Goal: Task Accomplishment & Management: Manage account settings

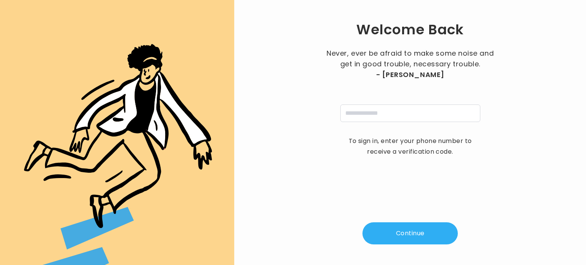
click at [384, 102] on div "Never, ever be afraid to make some noise and get in good trouble, necessary tro…" at bounding box center [410, 85] width 172 height 74
click at [384, 110] on input "tel" at bounding box center [410, 114] width 140 height 18
type input "**********"
click at [409, 230] on button "Continue" at bounding box center [410, 234] width 95 height 22
type input "*"
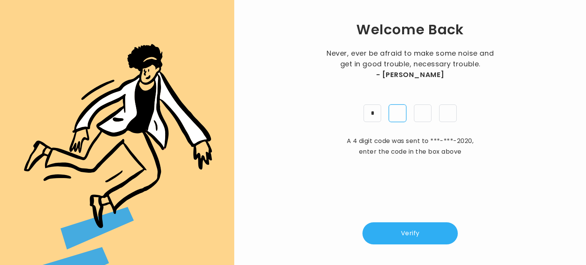
type input "*"
click at [414, 238] on button "Verify" at bounding box center [410, 234] width 95 height 22
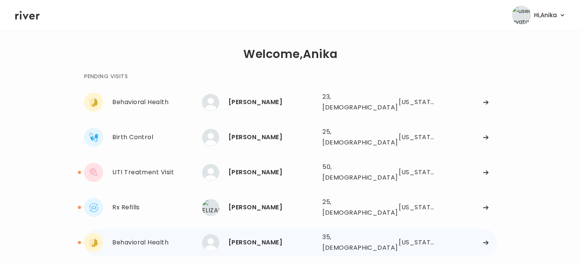
click at [264, 237] on div "[PERSON_NAME]" at bounding box center [272, 242] width 88 height 11
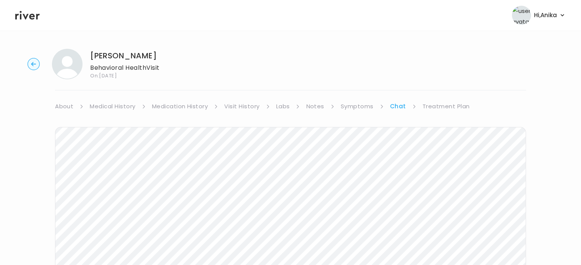
click at [198, 107] on link "Medication History" at bounding box center [180, 106] width 56 height 11
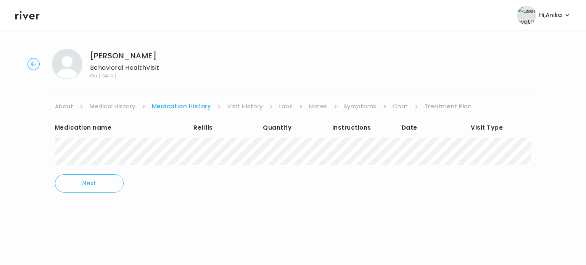
click at [127, 108] on link "Medical History" at bounding box center [112, 106] width 45 height 11
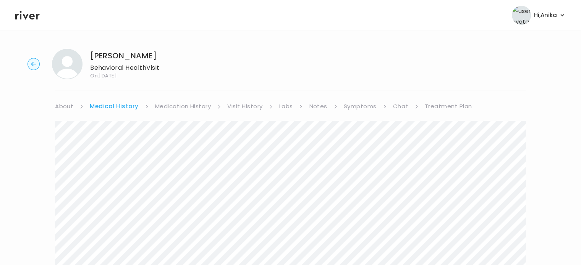
click at [360, 108] on link "Symptoms" at bounding box center [360, 106] width 33 height 11
click at [395, 107] on link "Chat" at bounding box center [398, 106] width 15 height 11
click at [198, 112] on div "Next Ping message sent" at bounding box center [290, 259] width 471 height 294
click at [195, 107] on link "Medication History" at bounding box center [180, 106] width 56 height 11
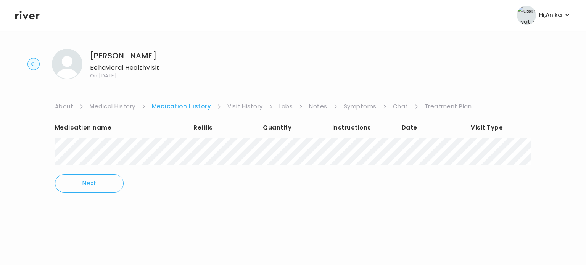
click at [236, 105] on link "Visit History" at bounding box center [244, 106] width 35 height 11
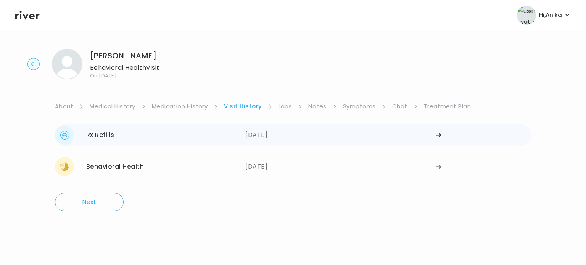
click at [260, 129] on div "10/07/2025" at bounding box center [340, 135] width 190 height 19
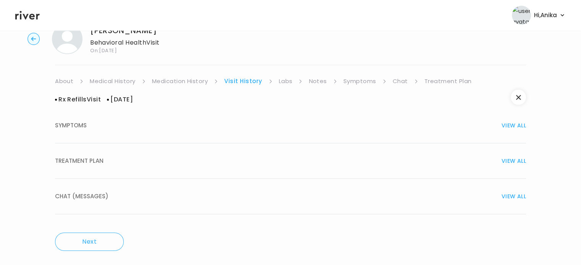
scroll to position [29, 0]
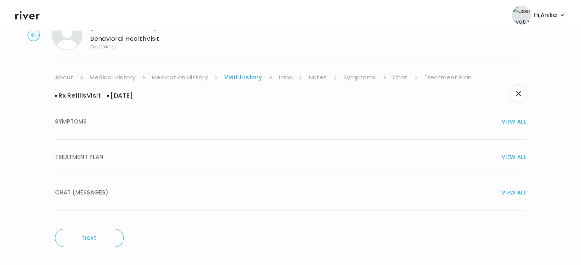
click at [267, 150] on button "TREATMENT PLAN VIEW ALL" at bounding box center [290, 157] width 471 height 35
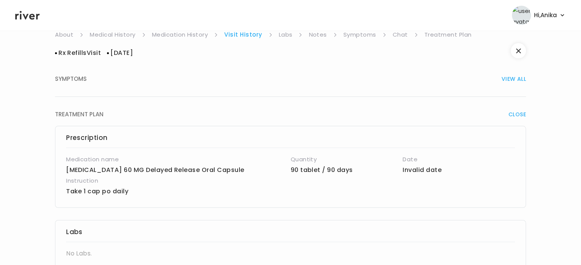
scroll to position [55, 0]
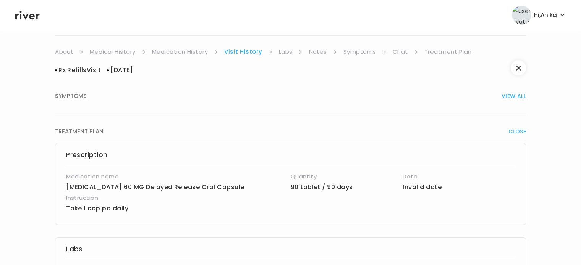
click at [177, 51] on link "Medication History" at bounding box center [180, 52] width 56 height 11
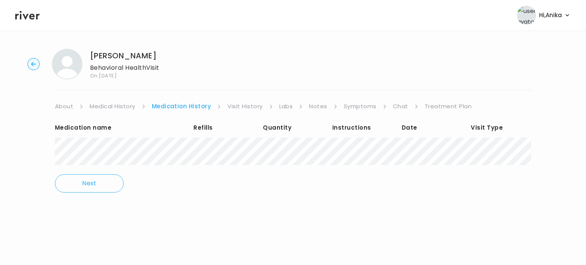
click at [398, 105] on link "Chat" at bounding box center [400, 106] width 15 height 11
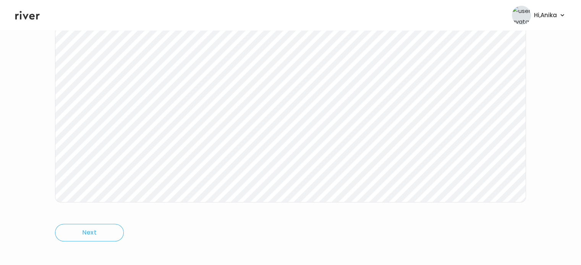
scroll to position [152, 0]
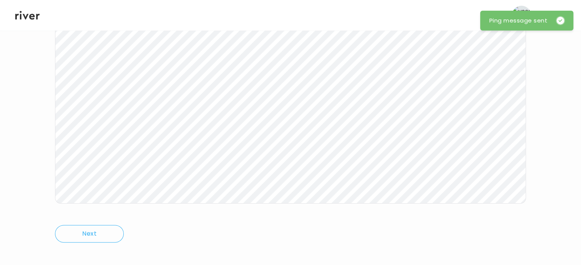
click at [31, 18] on icon at bounding box center [27, 15] width 24 height 9
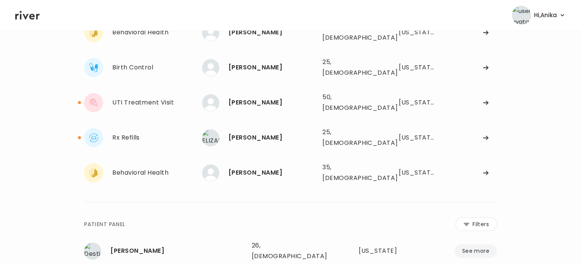
scroll to position [70, 0]
click at [245, 132] on div "[PERSON_NAME]" at bounding box center [272, 137] width 88 height 11
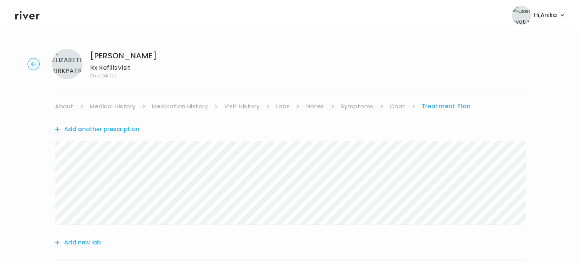
click at [187, 52] on div "ELIZABETH KIRKPATRICK Rx Refills Visit On: 09 Oct 2025" at bounding box center [290, 64] width 556 height 31
drag, startPoint x: 184, startPoint y: 58, endPoint x: 89, endPoint y: 56, distance: 94.7
click at [89, 56] on div "ELIZABETH KIRKPATRICK Rx Refills Visit On: 09 Oct 2025" at bounding box center [290, 64] width 556 height 31
copy h1 "[PERSON_NAME]"
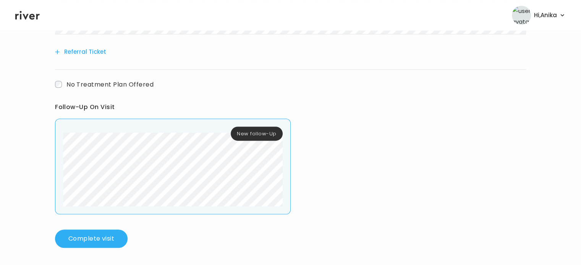
scroll to position [398, 0]
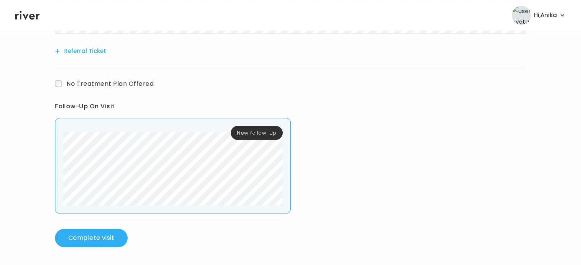
drag, startPoint x: 142, startPoint y: 208, endPoint x: 60, endPoint y: 186, distance: 85.4
click at [60, 186] on div "New follow-Up" at bounding box center [173, 166] width 236 height 96
click at [31, 21] on header "Hi, Anika Profile Logout" at bounding box center [290, 15] width 581 height 31
click at [27, 15] on icon at bounding box center [27, 15] width 24 height 9
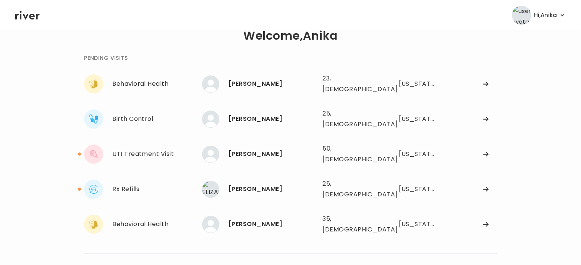
scroll to position [17, 0]
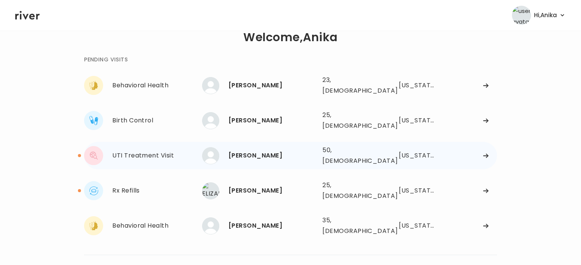
click at [236, 150] on div "[PERSON_NAME]" at bounding box center [272, 155] width 88 height 11
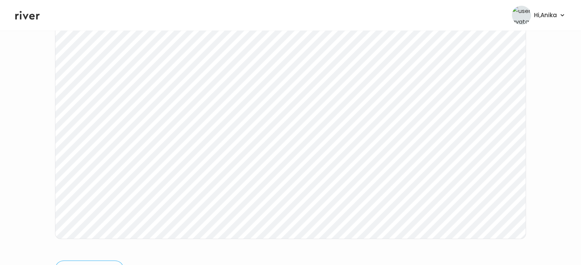
scroll to position [127, 0]
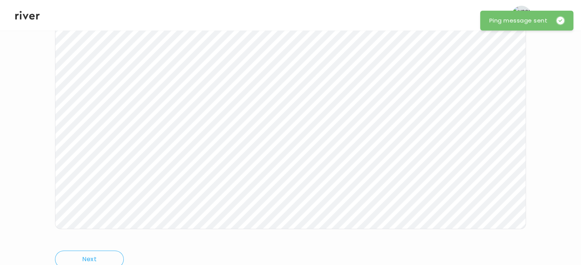
click at [31, 18] on icon at bounding box center [27, 15] width 24 height 11
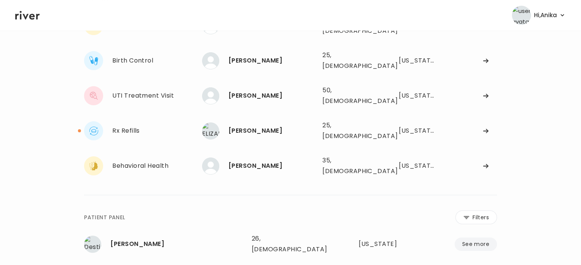
scroll to position [58, 0]
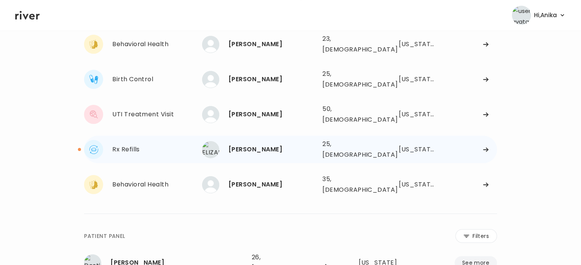
click at [260, 144] on div "[PERSON_NAME]" at bounding box center [272, 149] width 88 height 11
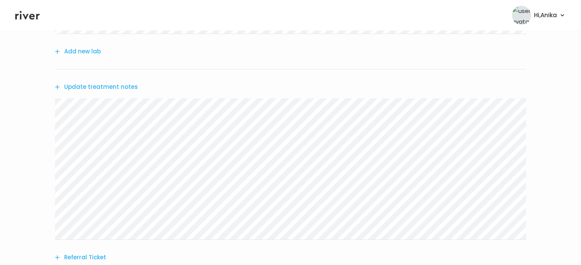
scroll to position [193, 0]
click at [123, 82] on button "Update treatment notes" at bounding box center [96, 85] width 83 height 11
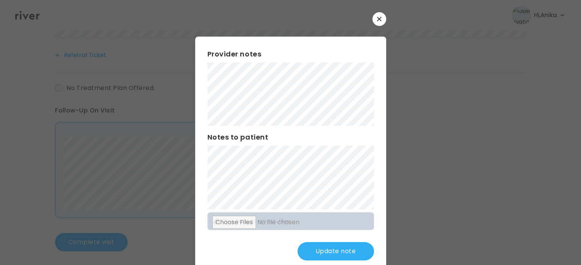
scroll to position [398, 0]
click at [317, 253] on button "Update note" at bounding box center [335, 251] width 76 height 18
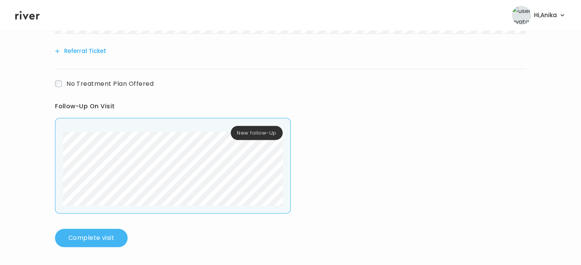
click at [103, 238] on button "Complete visit" at bounding box center [91, 238] width 73 height 18
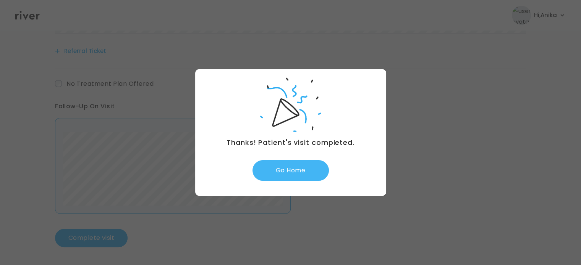
click at [284, 168] on button "Go Home" at bounding box center [290, 170] width 76 height 21
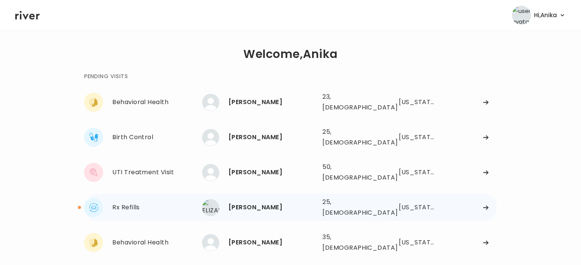
click at [246, 201] on div "[PERSON_NAME] 25, [DEMOGRAPHIC_DATA] See more" at bounding box center [259, 207] width 114 height 17
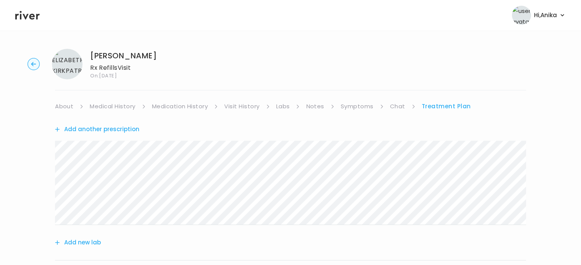
click at [63, 108] on link "About" at bounding box center [64, 106] width 18 height 11
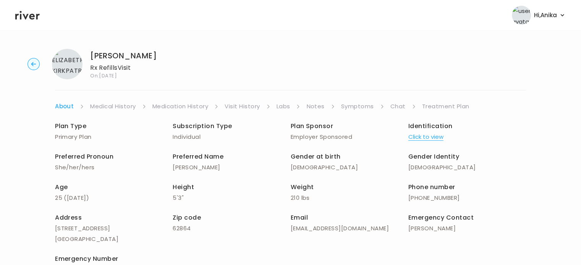
click at [99, 110] on link "Medical History" at bounding box center [112, 106] width 45 height 11
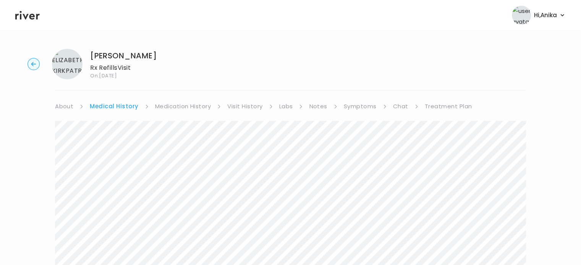
click at [188, 110] on link "Medication History" at bounding box center [183, 106] width 56 height 11
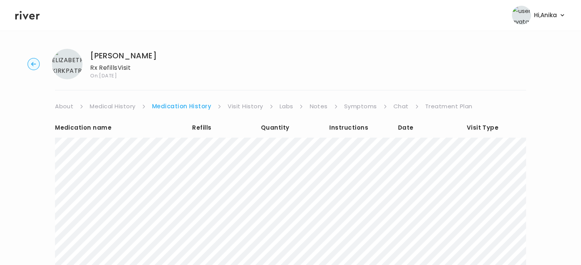
click at [240, 105] on link "Visit History" at bounding box center [244, 106] width 35 height 11
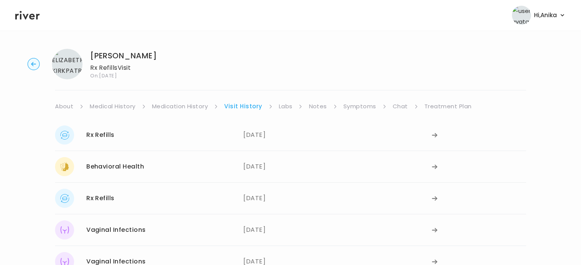
click at [281, 104] on link "Labs" at bounding box center [286, 106] width 14 height 11
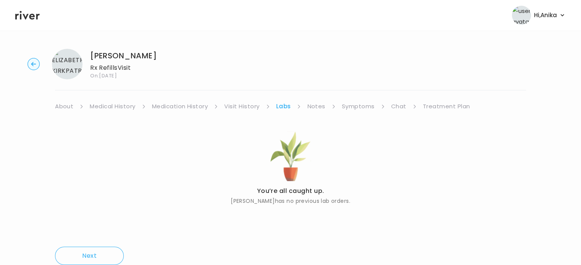
click at [312, 104] on link "Notes" at bounding box center [316, 106] width 18 height 11
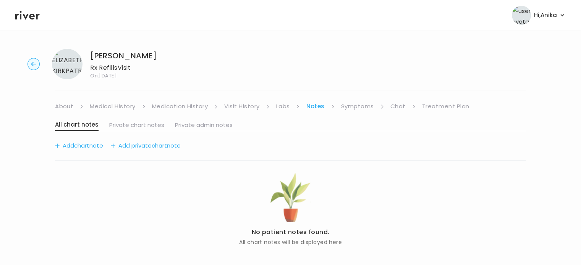
click at [354, 105] on link "Symptoms" at bounding box center [357, 106] width 33 height 11
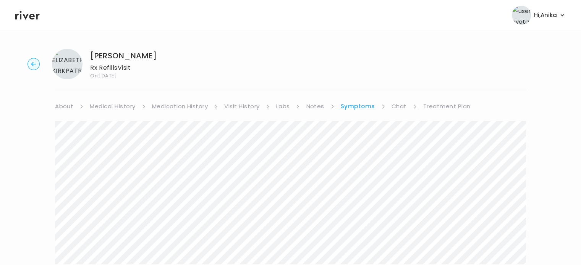
click at [387, 106] on ul "About Medical History Medication History Visit History Labs Notes Symptoms Chat…" at bounding box center [290, 106] width 471 height 11
click at [394, 105] on link "Chat" at bounding box center [398, 106] width 15 height 11
click at [434, 105] on link "Treatment Plan" at bounding box center [445, 106] width 47 height 11
click at [64, 108] on link "About" at bounding box center [64, 106] width 18 height 11
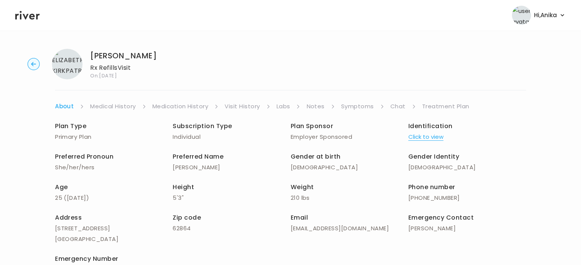
click at [35, 66] on circle "button" at bounding box center [34, 64] width 12 height 12
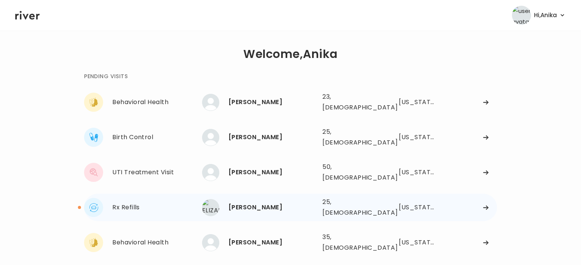
click at [260, 199] on div "[PERSON_NAME] 25, [DEMOGRAPHIC_DATA] See more" at bounding box center [259, 207] width 114 height 17
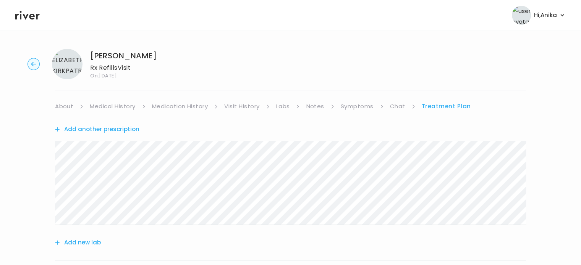
click at [36, 18] on icon at bounding box center [27, 15] width 24 height 9
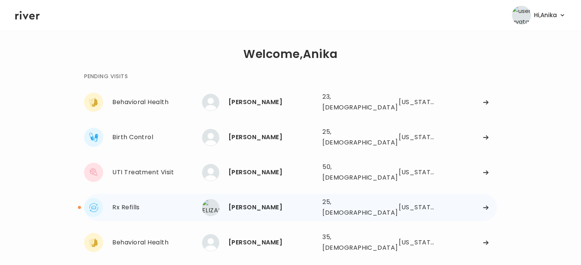
click at [244, 202] on div "[PERSON_NAME]" at bounding box center [272, 207] width 88 height 11
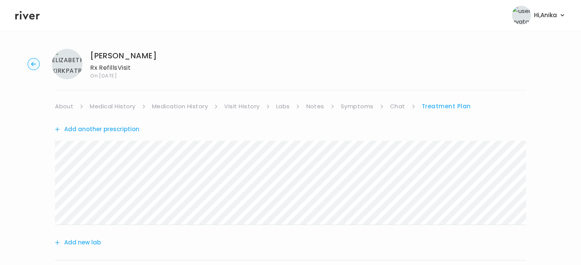
click at [66, 111] on link "About" at bounding box center [64, 106] width 18 height 11
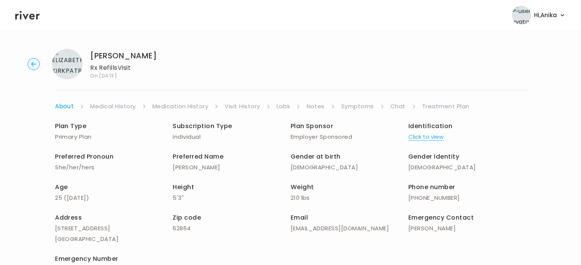
click at [105, 108] on link "Medical History" at bounding box center [112, 106] width 45 height 11
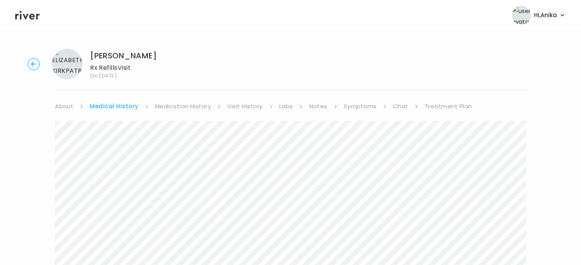
click at [183, 101] on link "Medication History" at bounding box center [183, 106] width 56 height 11
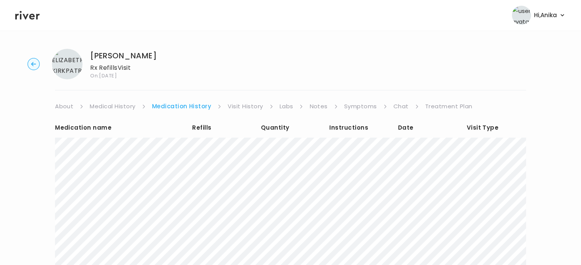
click at [254, 106] on link "Visit History" at bounding box center [244, 106] width 35 height 11
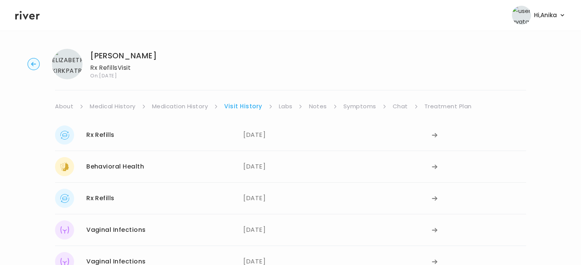
click at [283, 107] on link "Labs" at bounding box center [286, 106] width 14 height 11
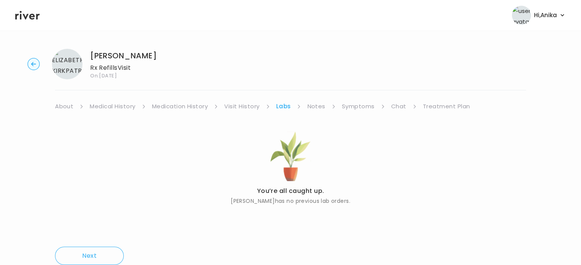
click at [310, 104] on link "Notes" at bounding box center [316, 106] width 18 height 11
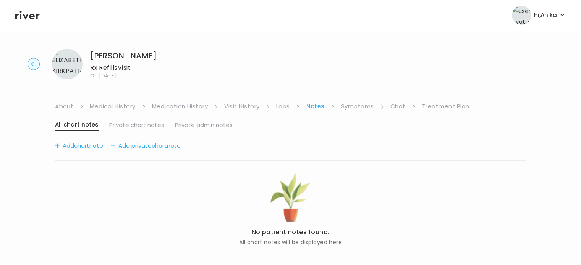
click at [349, 108] on link "Symptoms" at bounding box center [357, 106] width 33 height 11
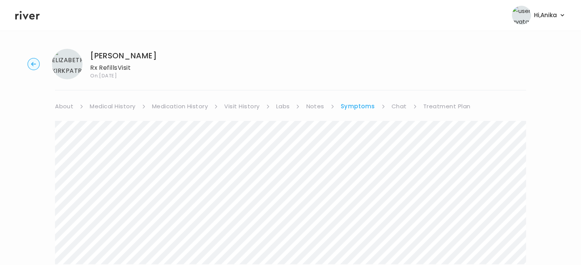
click at [391, 103] on link "Chat" at bounding box center [398, 106] width 15 height 11
click at [441, 105] on link "Treatment Plan" at bounding box center [445, 106] width 47 height 11
click at [26, 10] on icon at bounding box center [27, 15] width 24 height 11
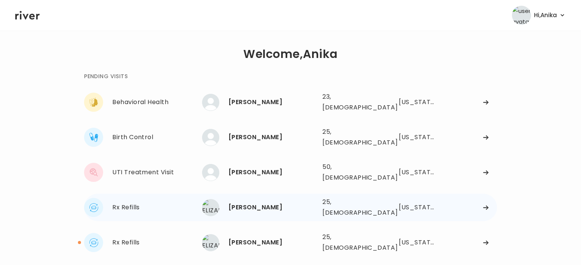
click at [268, 202] on div "[PERSON_NAME]" at bounding box center [272, 207] width 88 height 11
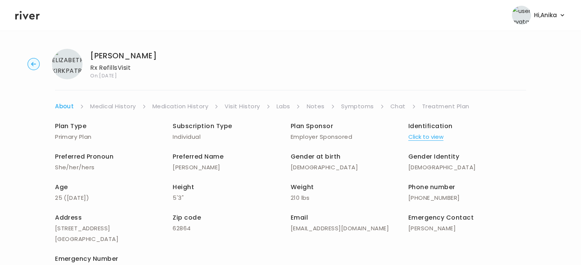
click at [437, 106] on link "Treatment Plan" at bounding box center [445, 106] width 47 height 11
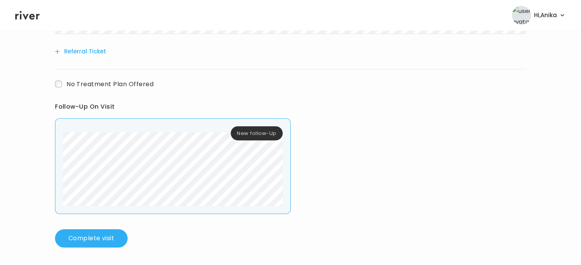
scroll to position [398, 0]
click at [95, 229] on button "Complete visit" at bounding box center [91, 238] width 73 height 18
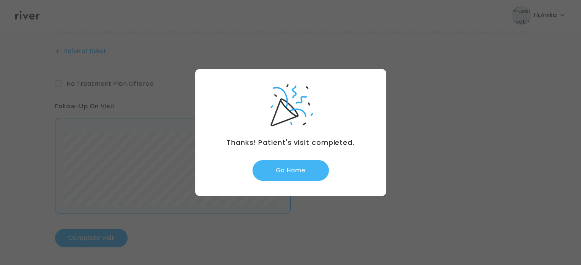
click at [274, 169] on button "Go Home" at bounding box center [290, 170] width 76 height 21
